Goal: Task Accomplishment & Management: Complete application form

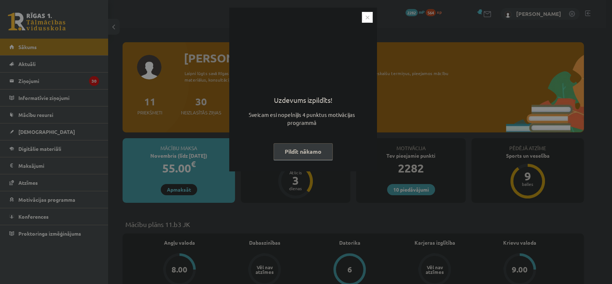
click at [368, 14] on img "Close" at bounding box center [367, 17] width 11 height 11
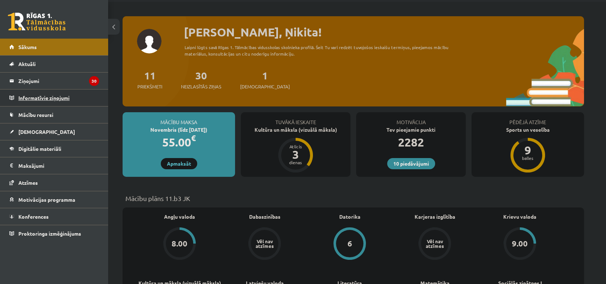
scroll to position [40, 0]
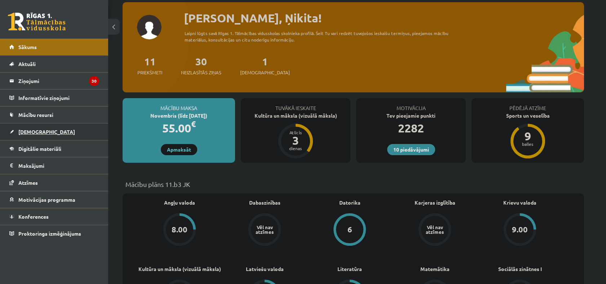
click at [49, 130] on link "[DEMOGRAPHIC_DATA]" at bounding box center [54, 131] width 90 height 17
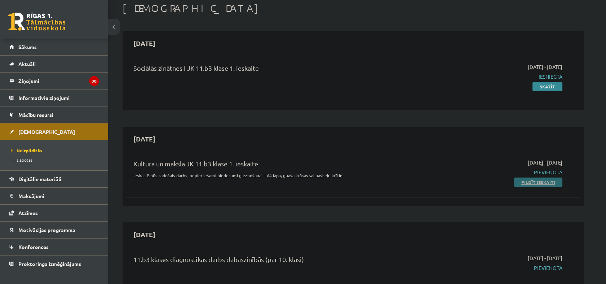
click at [533, 182] on link "Pildīt ieskaiti" at bounding box center [538, 181] width 48 height 9
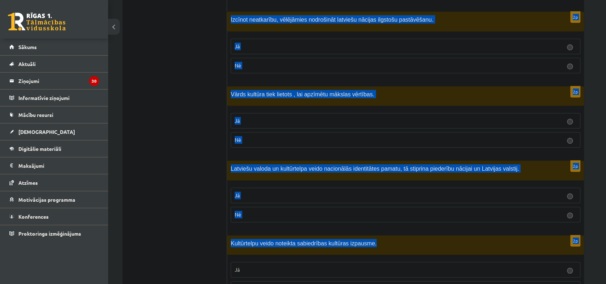
scroll to position [1004, 0]
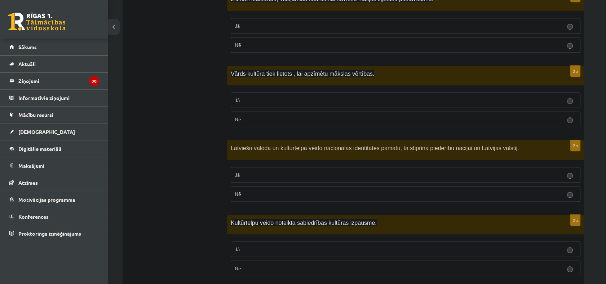
drag, startPoint x: 242, startPoint y: 245, endPoint x: 217, endPoint y: 105, distance: 142.4
copy div "Loremi dol sitametcons ad elitsed! 5d Eiusmodtemporin ut laboreet dol magnaa en…"
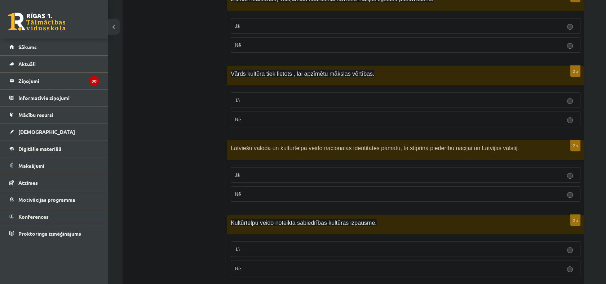
click at [301, 241] on label "Jā" at bounding box center [406, 248] width 350 height 15
click at [260, 171] on p "Jā" at bounding box center [406, 175] width 342 height 8
click at [255, 115] on p "Nē" at bounding box center [406, 119] width 342 height 8
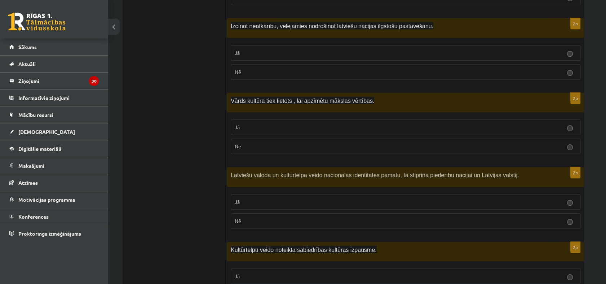
scroll to position [964, 0]
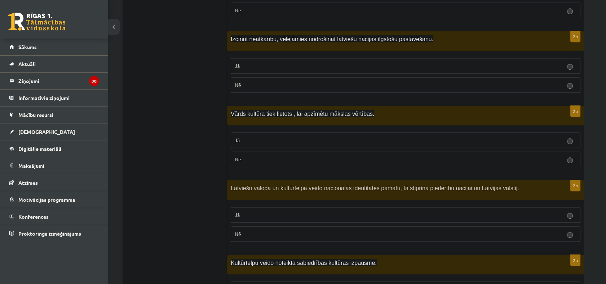
click at [369, 77] on label "Nē" at bounding box center [406, 84] width 350 height 15
click at [372, 62] on p "Jā" at bounding box center [406, 66] width 342 height 8
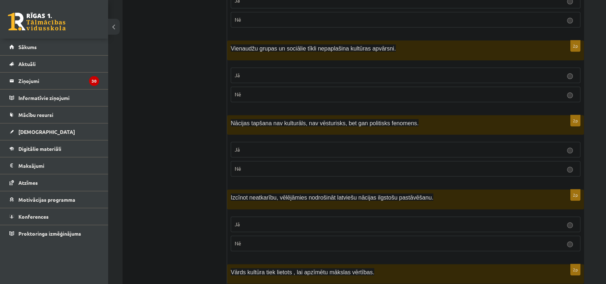
scroll to position [804, 0]
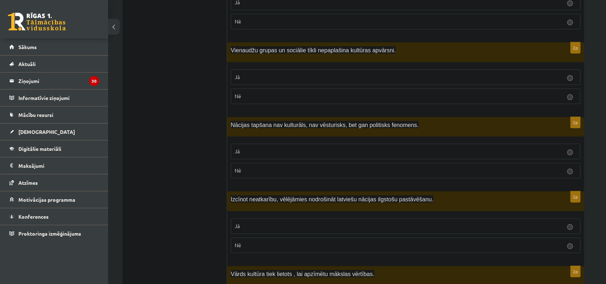
click at [273, 166] on p "Nē" at bounding box center [406, 170] width 342 height 8
click at [266, 92] on p "Nē" at bounding box center [406, 96] width 342 height 8
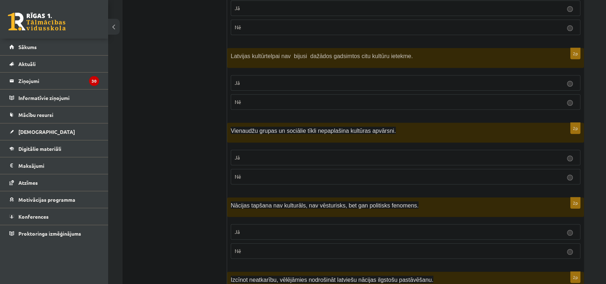
click at [275, 98] on p "Nē" at bounding box center [406, 102] width 342 height 8
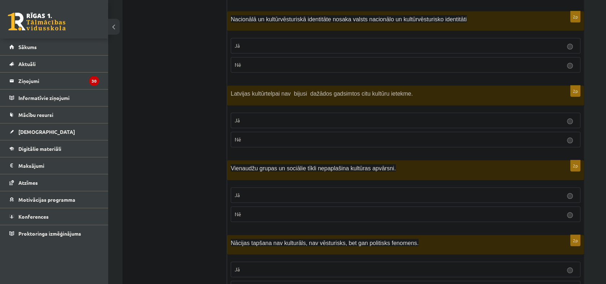
scroll to position [644, 0]
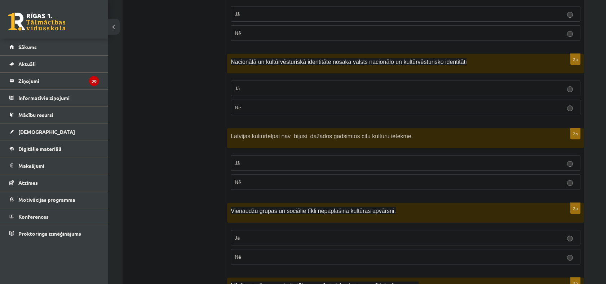
click at [266, 103] on p "Nē" at bounding box center [406, 107] width 342 height 8
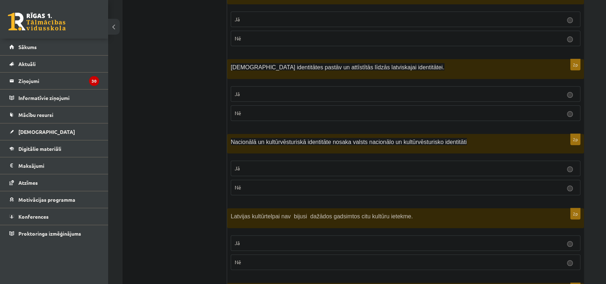
click at [287, 90] on p "Jā" at bounding box center [406, 94] width 342 height 8
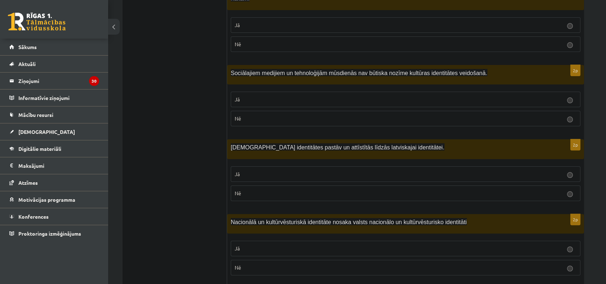
click at [302, 115] on p "Nē" at bounding box center [406, 119] width 342 height 8
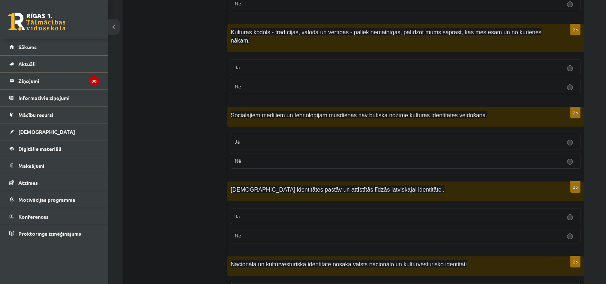
scroll to position [404, 0]
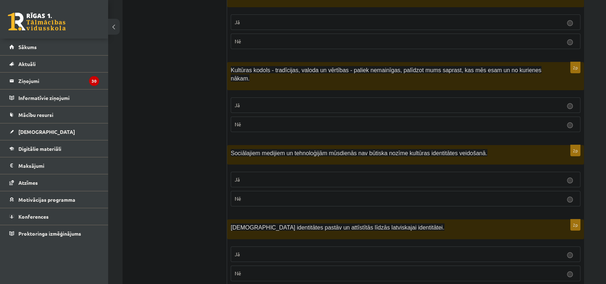
click at [347, 116] on label "Nē" at bounding box center [406, 123] width 350 height 15
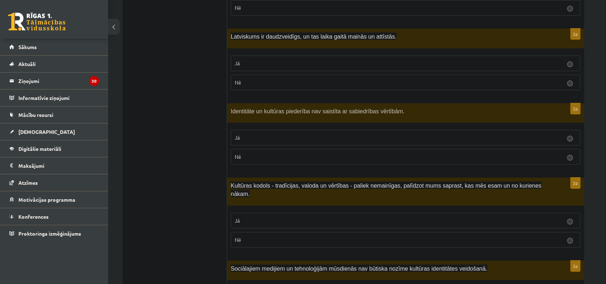
scroll to position [283, 0]
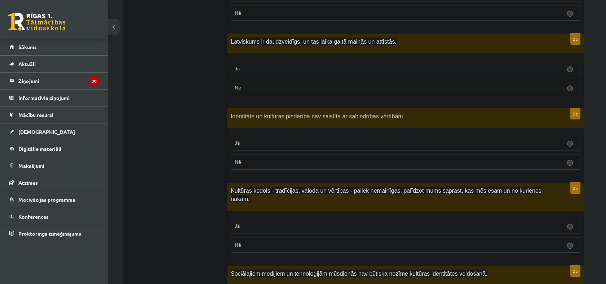
click at [334, 140] on label "Jā" at bounding box center [406, 142] width 350 height 15
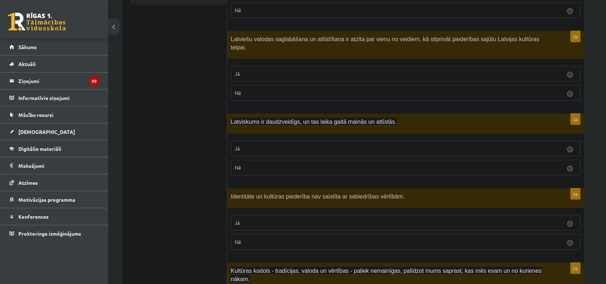
click at [315, 145] on p "Jā" at bounding box center [406, 149] width 342 height 8
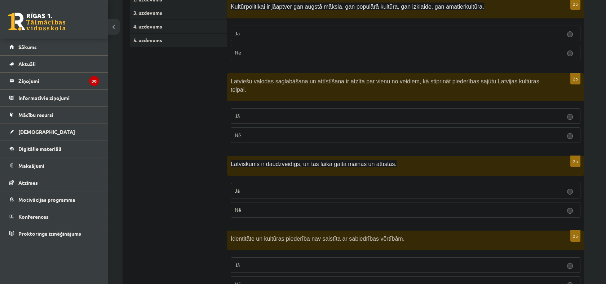
scroll to position [123, 0]
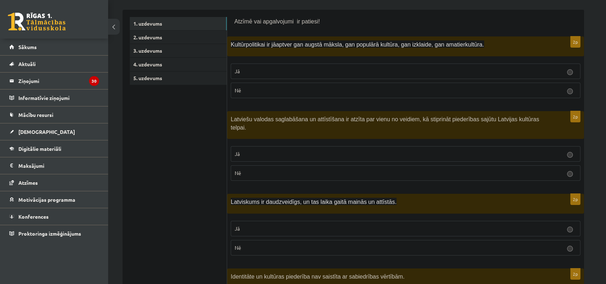
drag, startPoint x: 314, startPoint y: 146, endPoint x: 313, endPoint y: 138, distance: 8.1
click at [314, 150] on p "Jā" at bounding box center [406, 154] width 342 height 8
click at [287, 72] on p "Jā" at bounding box center [406, 71] width 342 height 8
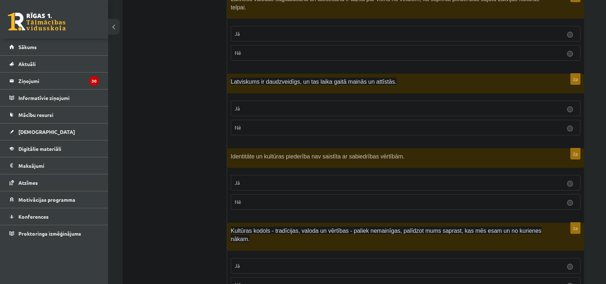
click at [287, 198] on p "Nē" at bounding box center [406, 202] width 342 height 8
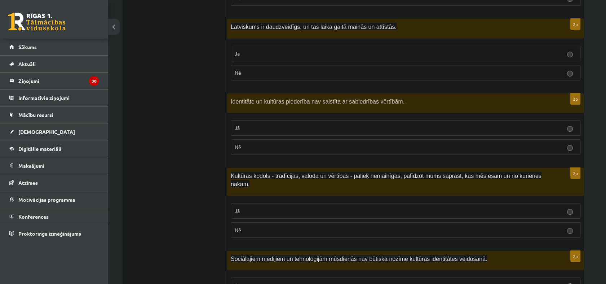
scroll to position [323, 0]
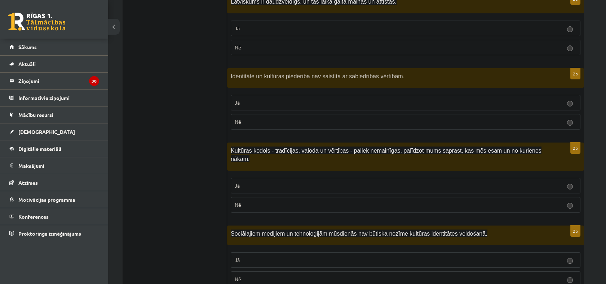
click at [282, 178] on label "Jā" at bounding box center [406, 185] width 350 height 15
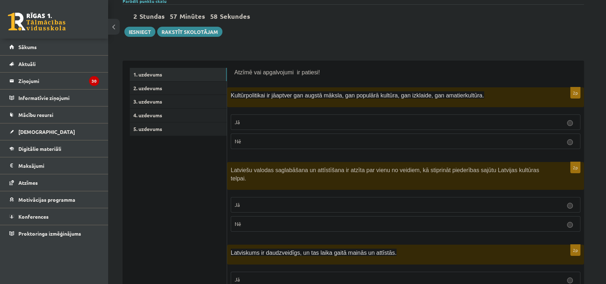
scroll to position [0, 0]
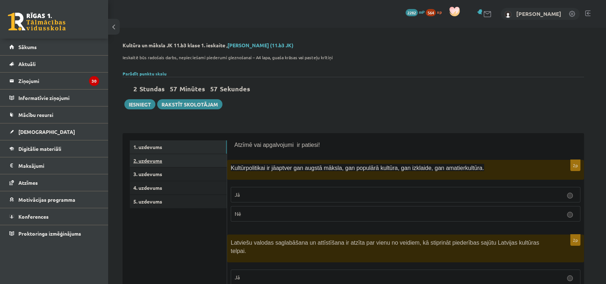
click at [165, 165] on link "2. uzdevums" at bounding box center [178, 160] width 97 height 13
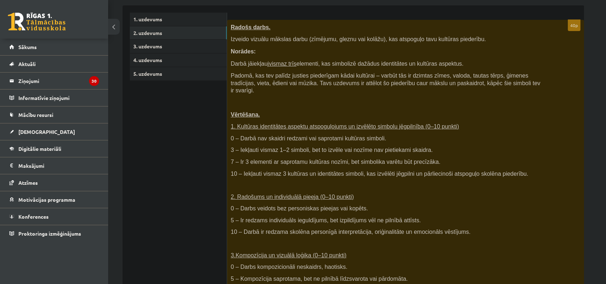
scroll to position [80, 0]
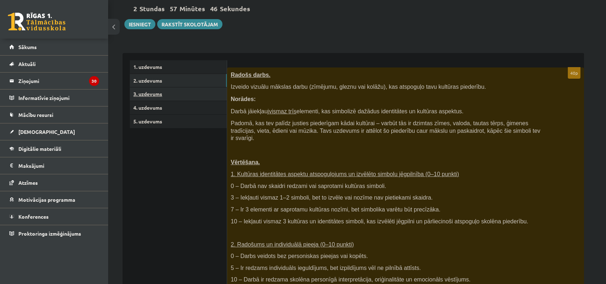
click at [176, 91] on link "3. uzdevums" at bounding box center [178, 93] width 97 height 13
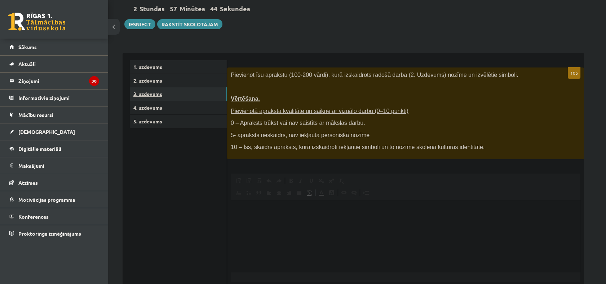
scroll to position [0, 0]
click at [263, 111] on span "Pievienotā apraksta kvalitāte un saikne ar vizuālo darbu (0–10 punkti)" at bounding box center [320, 111] width 178 height 6
click at [166, 101] on link "4. uzdevums" at bounding box center [178, 107] width 97 height 13
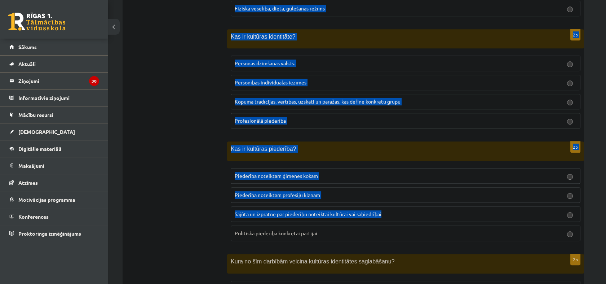
scroll to position [999, 0]
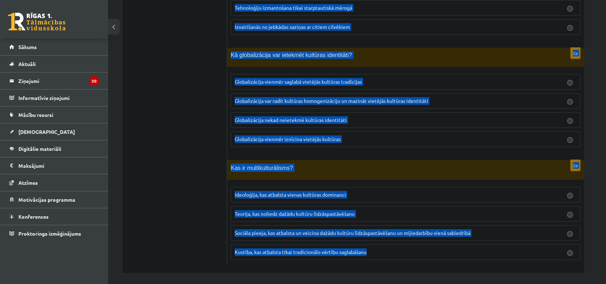
drag, startPoint x: 232, startPoint y: 75, endPoint x: 384, endPoint y: 246, distance: 229.0
drag, startPoint x: 384, startPoint y: 246, endPoint x: 358, endPoint y: 246, distance: 25.9
copy form "Lorem ipsum dol sit ametcons adipiscinge seddoeiusm? Temporinci utlaboreetd Mag…"
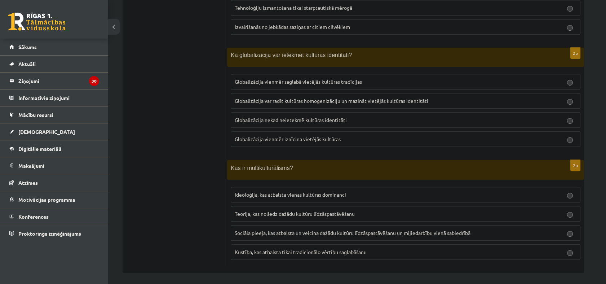
click at [316, 225] on label "Sociāla pieeja, kas atbalsta un veicina dažādu kultūru līdzāspastāvēšanu un mij…" at bounding box center [406, 232] width 350 height 15
click at [300, 101] on p "Globalizācija var radīt kultūras homogenizāciju un mazināt vietējās kultūras id…" at bounding box center [406, 101] width 342 height 8
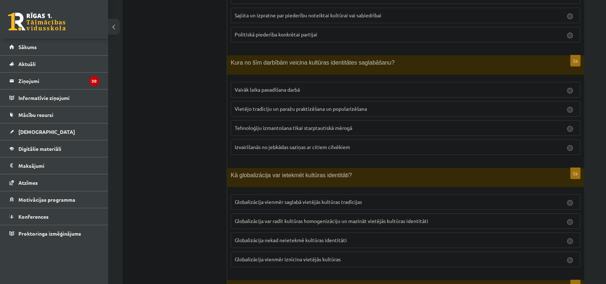
scroll to position [839, 0]
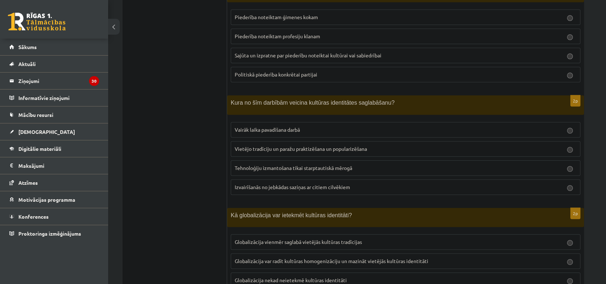
click at [259, 141] on label "Vietējo tradīciju un paražu praktizēšana un popularizēšana" at bounding box center [406, 148] width 350 height 15
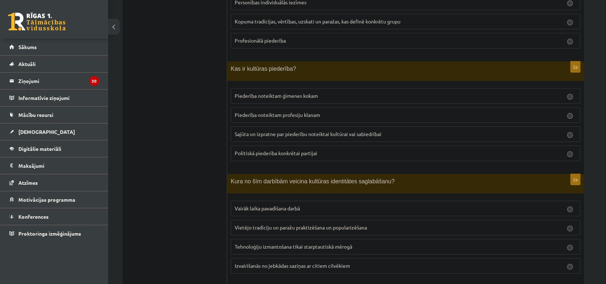
scroll to position [759, 0]
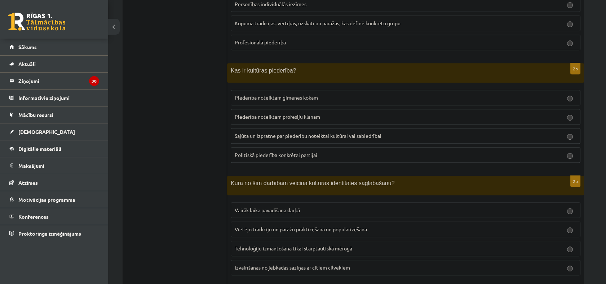
click at [261, 133] on span "Sajūta un izpratne par piederību noteiktai kultūrai vai sabiedrībai" at bounding box center [308, 135] width 147 height 6
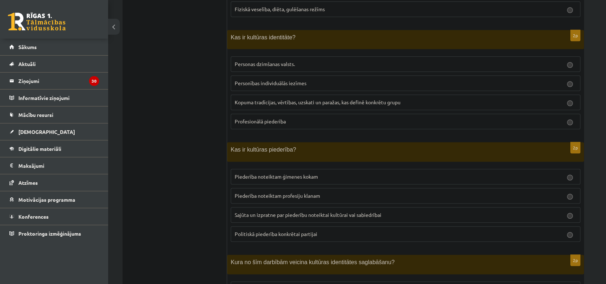
scroll to position [679, 0]
click at [270, 105] on p "Kopuma tradīcijas, vērtības, uzskati un paražas, kas definē konkrētu grupu" at bounding box center [406, 103] width 342 height 8
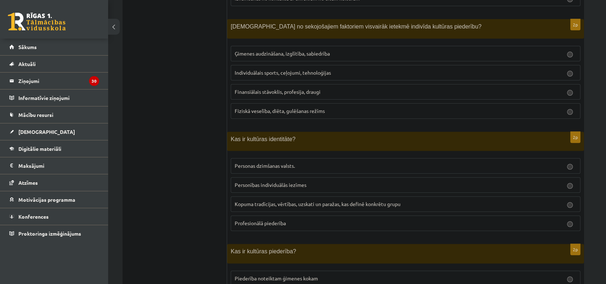
scroll to position [559, 0]
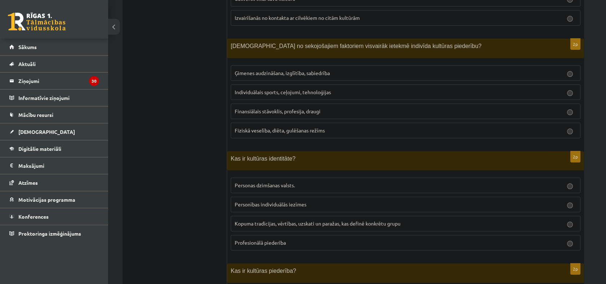
click at [273, 71] on span "Ģimenes audzināšana, izglītība, sabiedrība" at bounding box center [282, 73] width 95 height 6
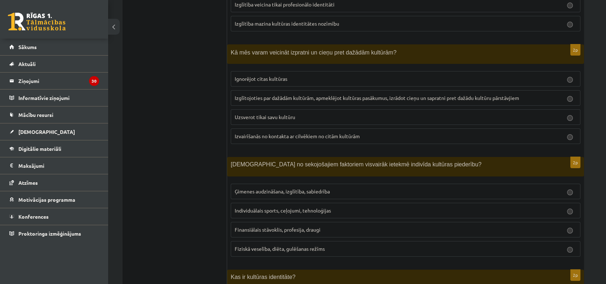
scroll to position [438, 0]
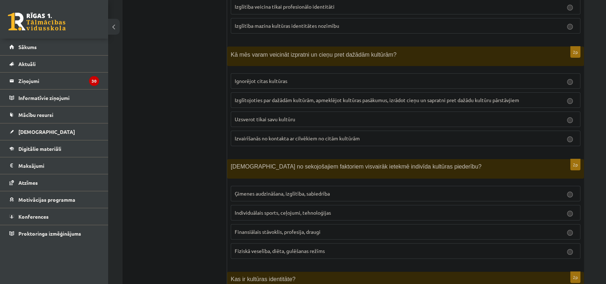
click at [271, 101] on span "Izglītojoties par dažādām kultūrām, apmeklējot kultūras pasākumus, izrādot cieņ…" at bounding box center [377, 100] width 284 height 6
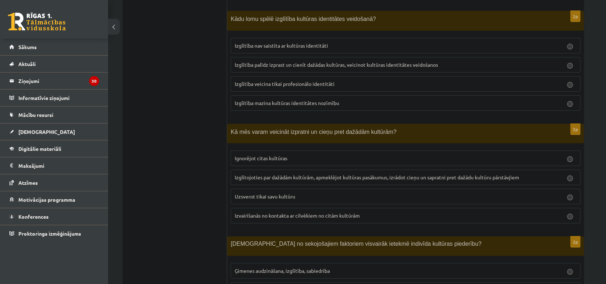
scroll to position [358, 0]
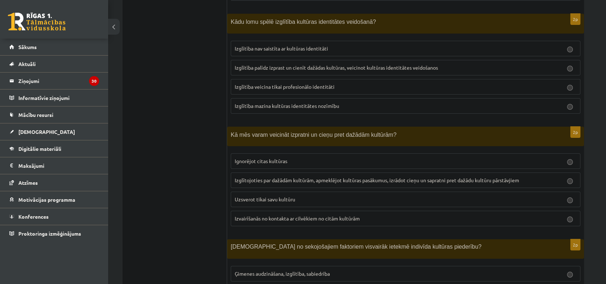
click at [311, 66] on span "Izglītība palīdz izprast un cienīt dažādas kultūras, veicinot kultūras identitā…" at bounding box center [336, 67] width 203 height 6
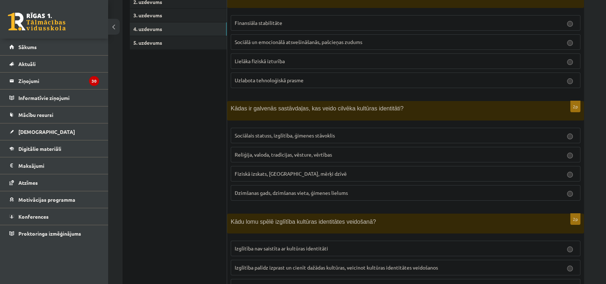
scroll to position [158, 0]
click at [256, 158] on label "Reliģija, valoda, tradīcijas, vēsture, vērtības" at bounding box center [406, 154] width 350 height 15
click at [280, 43] on span "Sociālā un emocionālā atsvešināšanās, pašcieņas zudums" at bounding box center [299, 42] width 128 height 6
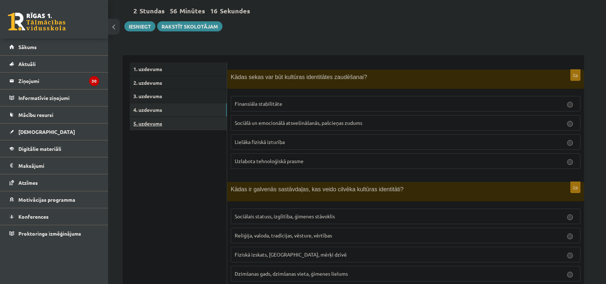
click at [151, 123] on link "5. uzdevums" at bounding box center [178, 123] width 97 height 13
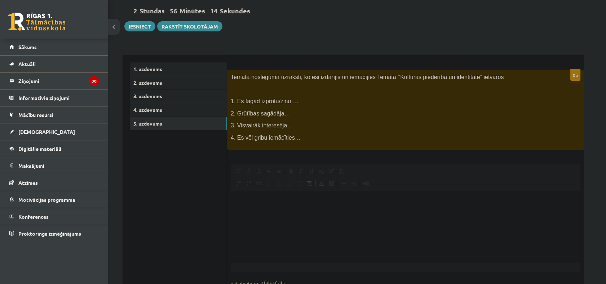
scroll to position [0, 0]
click at [150, 108] on link "4. uzdevums" at bounding box center [178, 109] width 97 height 13
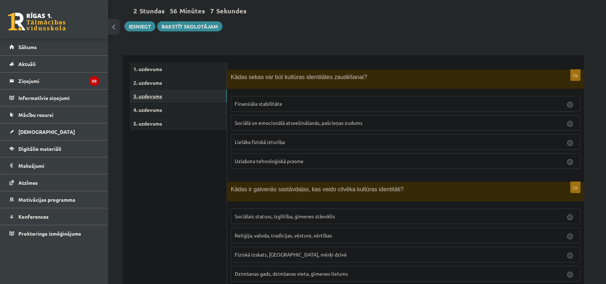
click at [144, 99] on link "3. uzdevums" at bounding box center [178, 95] width 97 height 13
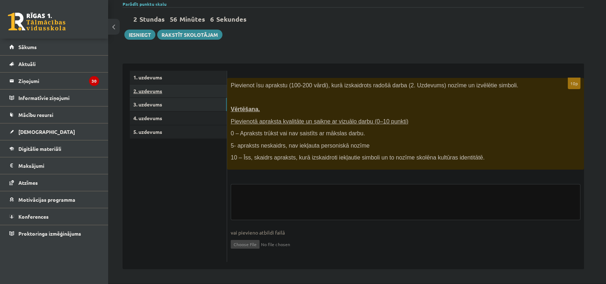
click at [141, 94] on link "2. uzdevums" at bounding box center [178, 90] width 97 height 13
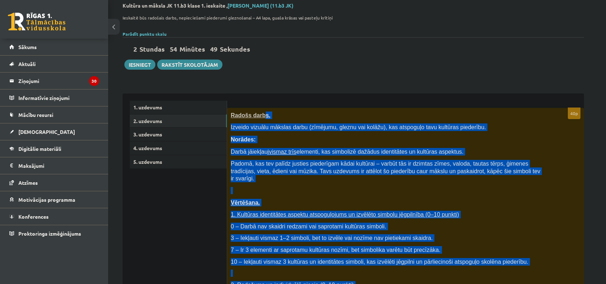
scroll to position [0, 0]
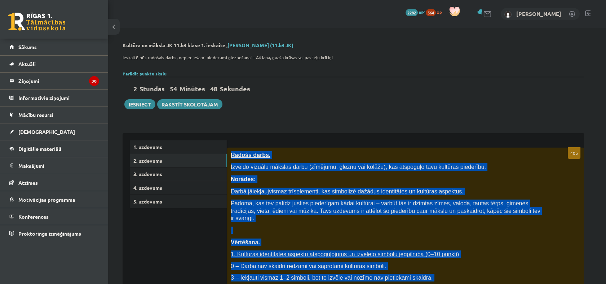
drag, startPoint x: 447, startPoint y: 239, endPoint x: 227, endPoint y: 141, distance: 240.9
drag, startPoint x: 227, startPoint y: 141, endPoint x: 235, endPoint y: 167, distance: 27.0
copy div "Loremi dolor. Sitamet consect adipisc elits (doeiusmo, tempor inc utlabo), etd …"
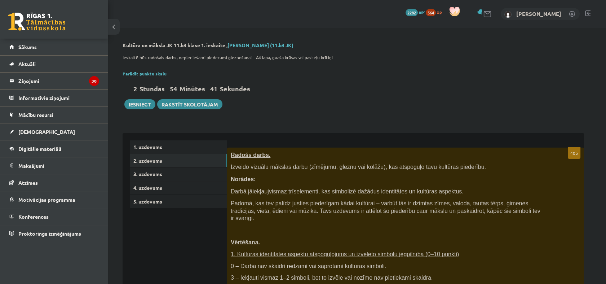
click at [143, 176] on link "3. uzdevums" at bounding box center [178, 173] width 97 height 13
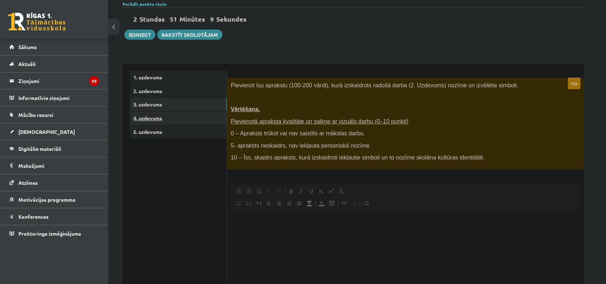
click at [185, 116] on link "4. uzdevums" at bounding box center [178, 117] width 97 height 13
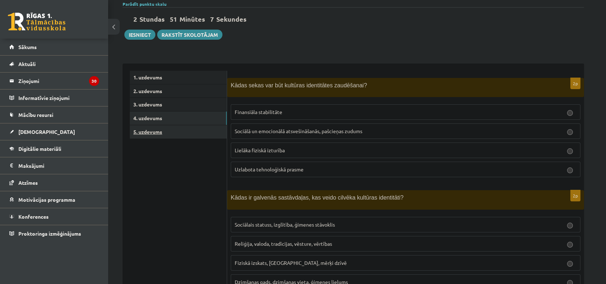
click at [183, 129] on link "5. uzdevums" at bounding box center [178, 131] width 97 height 13
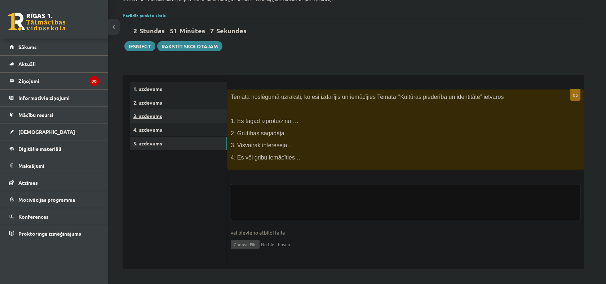
scroll to position [58, 0]
click at [158, 116] on link "3. uzdevums" at bounding box center [178, 115] width 97 height 13
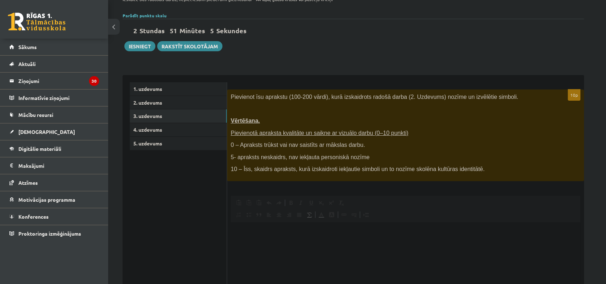
scroll to position [0, 0]
click at [181, 101] on link "2. uzdevums" at bounding box center [178, 102] width 97 height 13
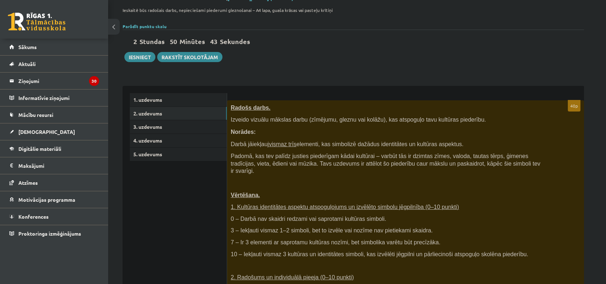
scroll to position [31, 0]
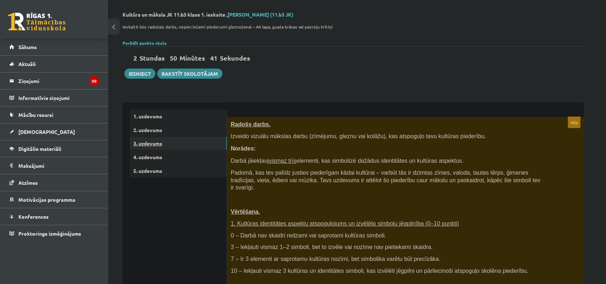
click at [179, 146] on link "3. uzdevums" at bounding box center [178, 143] width 97 height 13
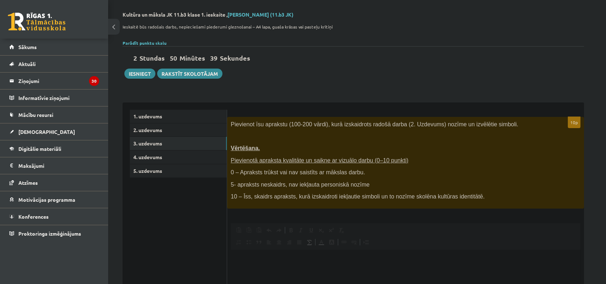
scroll to position [0, 0]
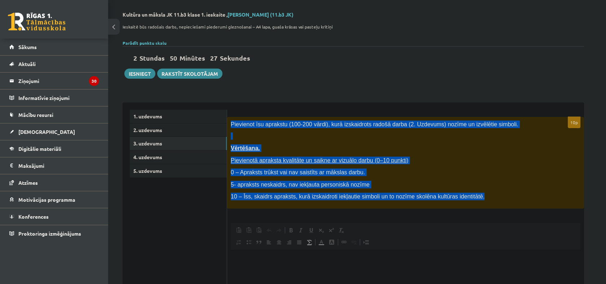
drag, startPoint x: 230, startPoint y: 120, endPoint x: 516, endPoint y: 195, distance: 295.4
click at [516, 195] on div "Pievienot īsu aprakstu (100-200 vārdi), kurā izskaidrots radošā darba (2. Uzdev…" at bounding box center [405, 163] width 357 height 92
copy div "Pievienot īsu aprakstu (100-200 vārdi), kurā izskaidrots radošā darba (2. Uzdev…"
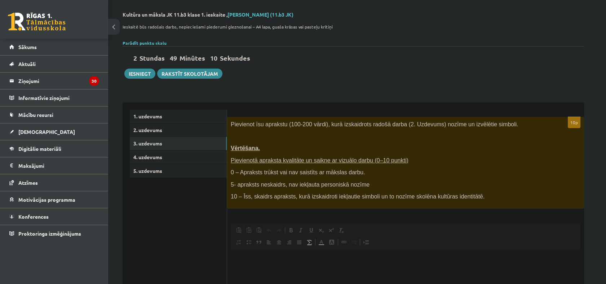
click at [336, 37] on div "Ieskaitē būs radošais darbs, nepieciešami piederumi gleznošanai – A4 lapa, guaš…" at bounding box center [353, 29] width 461 height 18
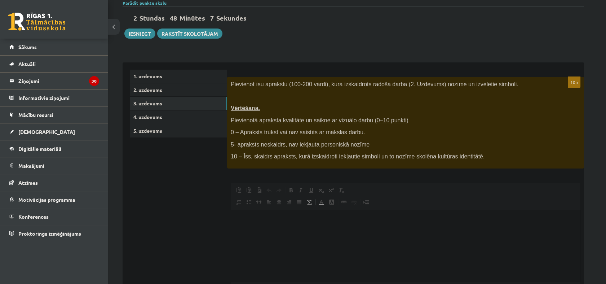
click at [164, 204] on ul "1. uzdevums 2. uzdevums 3. uzdevums 4. uzdevums 5. uzdevums" at bounding box center [178, 201] width 97 height 262
click at [310, 106] on p "Vērtēšana." at bounding box center [388, 108] width 314 height 8
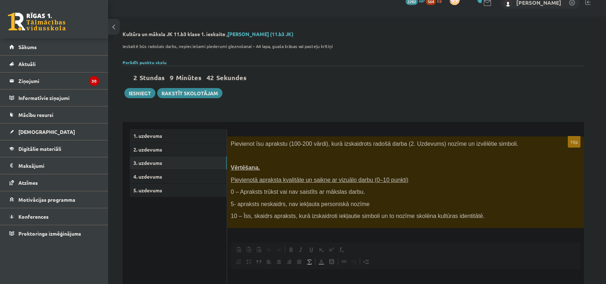
scroll to position [0, 0]
